Goal: Download file/media

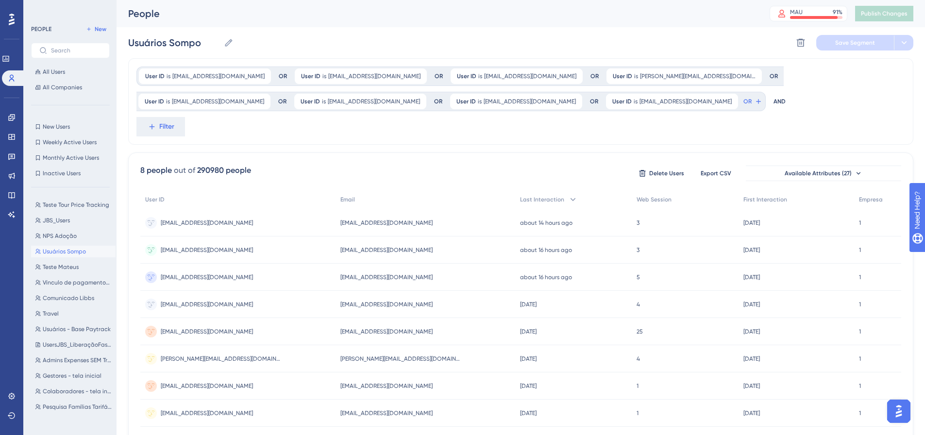
click at [13, 17] on icon at bounding box center [12, 20] width 6 height 12
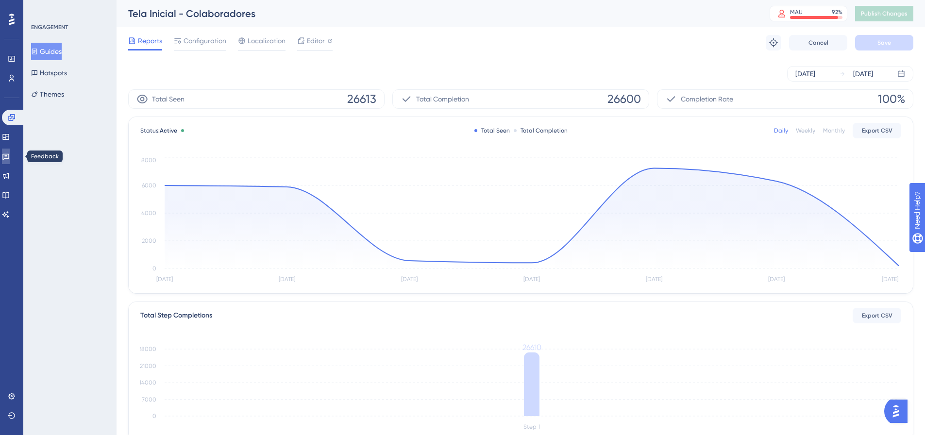
click at [10, 157] on icon at bounding box center [6, 156] width 8 height 8
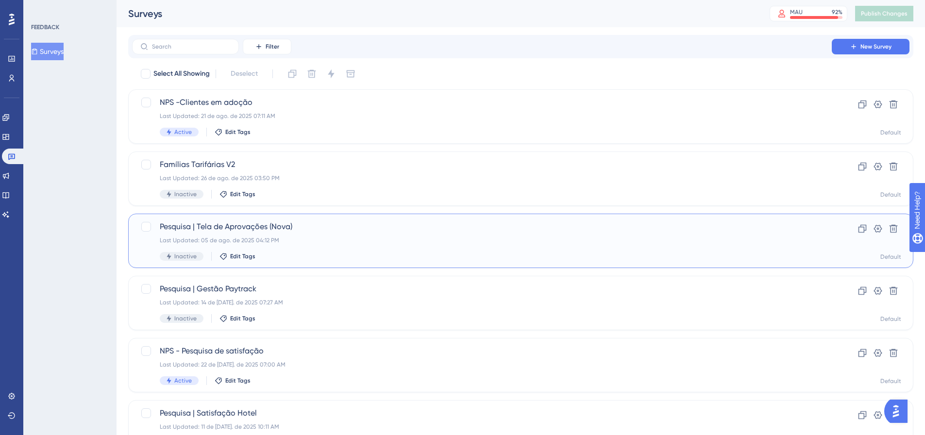
click at [340, 249] on div "Pesquisa | Tela de Aprovações (Nova) Last Updated: 05 de ago. de 2025 04:12 PM …" at bounding box center [482, 241] width 644 height 40
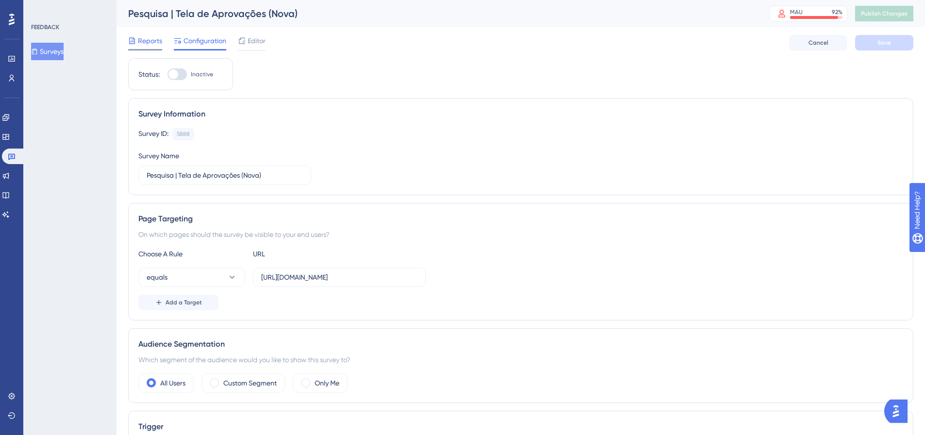
click at [154, 39] on span "Reports" at bounding box center [150, 41] width 24 height 12
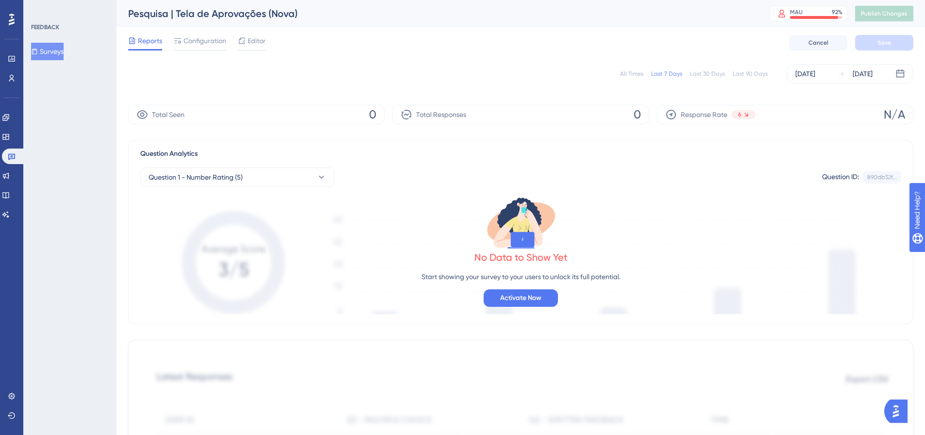
click at [628, 72] on div "All Times" at bounding box center [631, 74] width 23 height 8
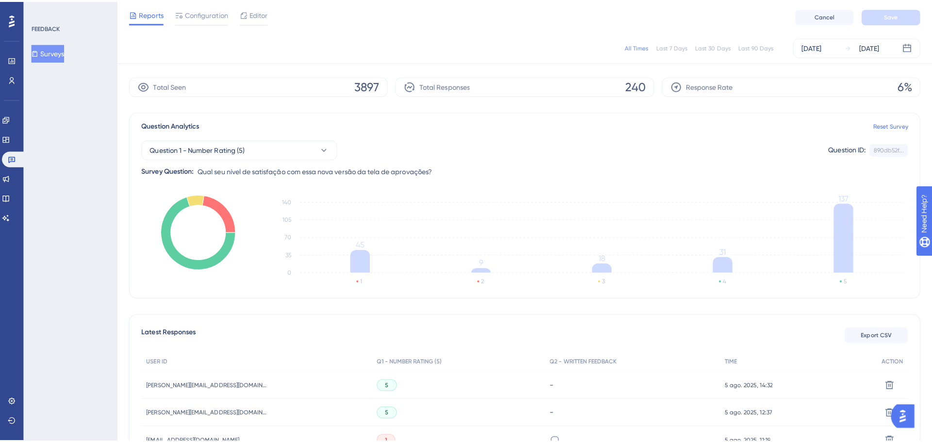
scroll to position [49, 0]
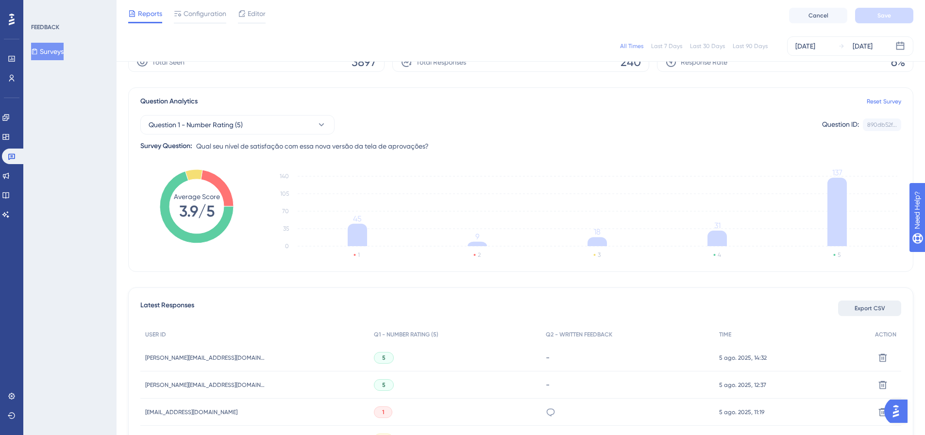
click at [865, 310] on span "Export CSV" at bounding box center [869, 308] width 31 height 8
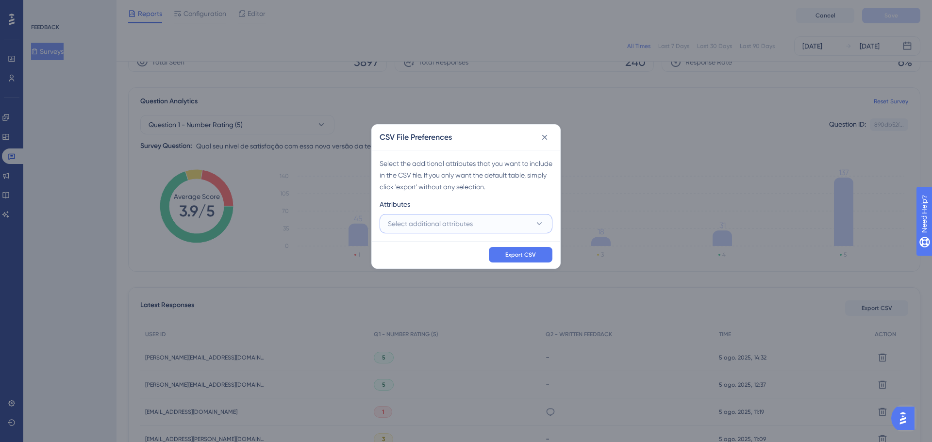
click at [456, 228] on span "Select additional attributes" at bounding box center [430, 224] width 85 height 12
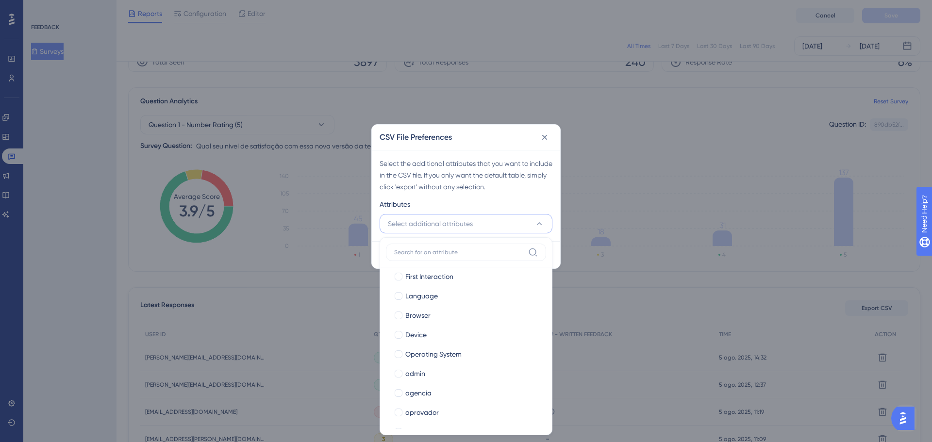
scroll to position [97, 0]
click at [440, 363] on div "aprovador" at bounding box center [471, 361] width 133 height 12
checkbox input "true"
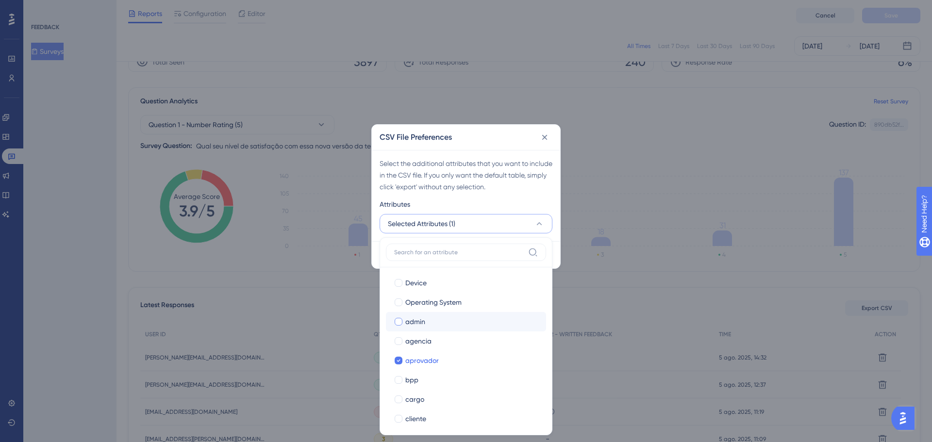
click at [446, 324] on div "admin" at bounding box center [471, 322] width 133 height 12
checkbox input "true"
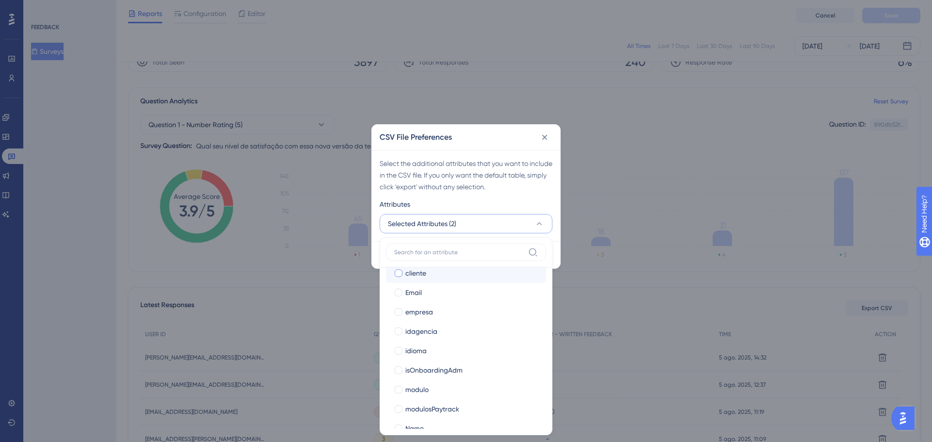
click at [403, 276] on label "cliente" at bounding box center [466, 273] width 145 height 12
checkbox input "true"
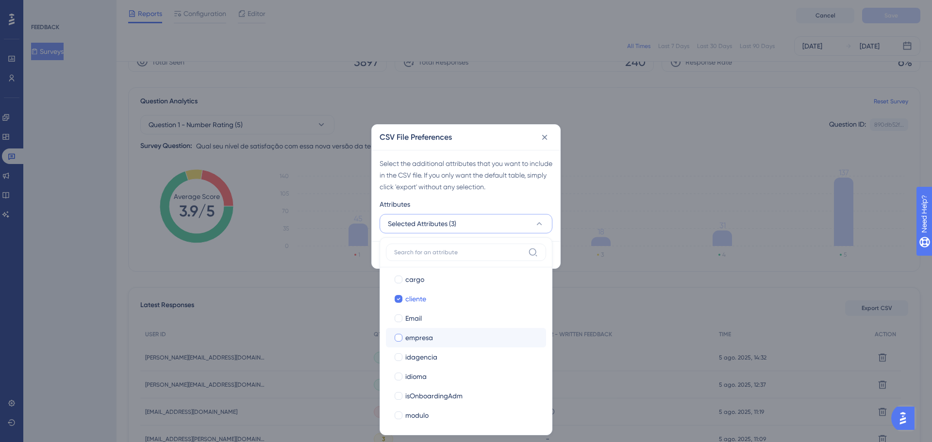
scroll to position [194, 0]
click at [430, 304] on div "cargo" at bounding box center [471, 303] width 133 height 12
checkbox input "true"
click at [427, 362] on span "modulosPaytrack" at bounding box center [432, 361] width 54 height 12
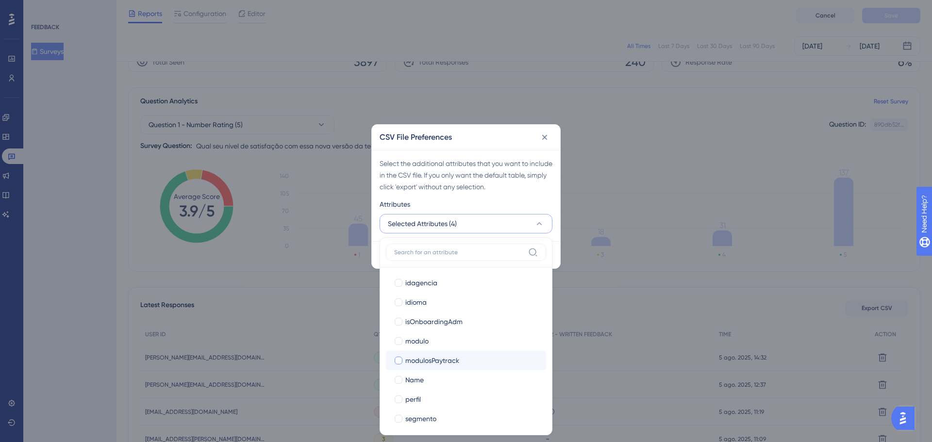
checkbox input "true"
click at [438, 421] on div "segmento" at bounding box center [471, 419] width 133 height 12
checkbox input "true"
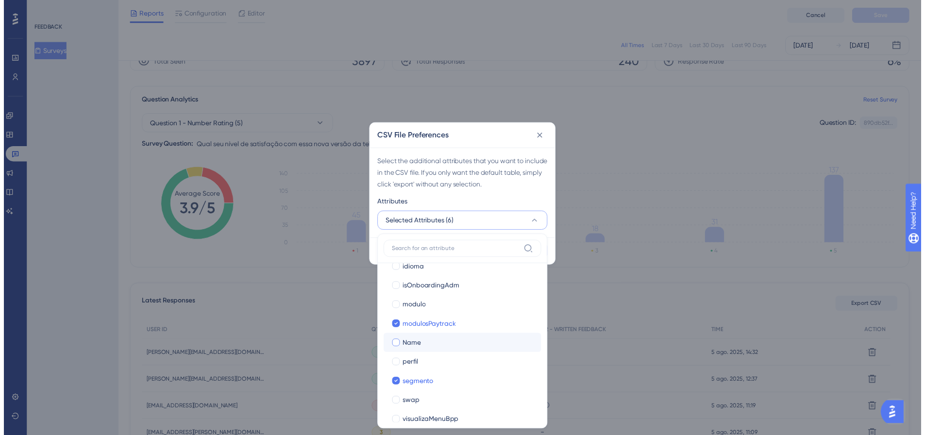
scroll to position [354, 0]
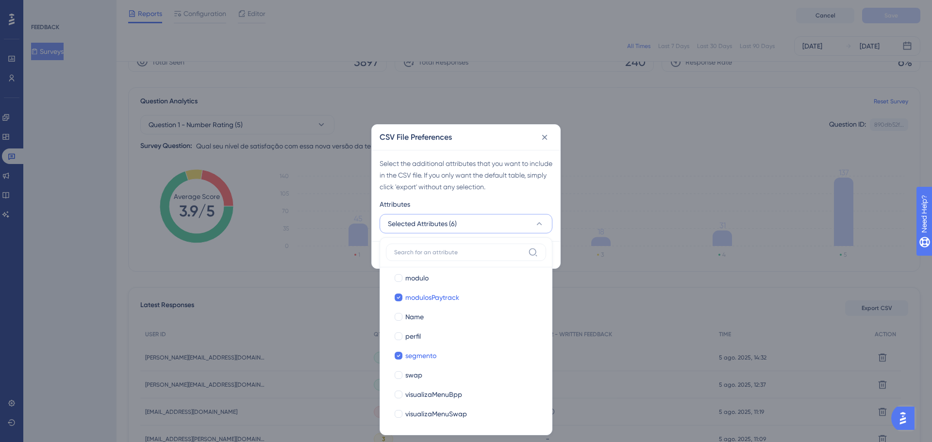
click at [516, 206] on div "Attributes" at bounding box center [466, 207] width 173 height 16
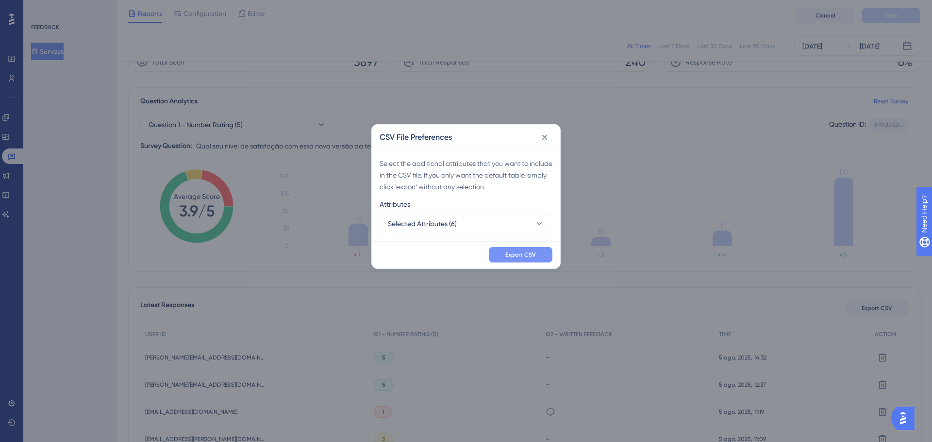
click at [525, 255] on span "Export CSV" at bounding box center [520, 255] width 31 height 8
